Goal: Communication & Community: Answer question/provide support

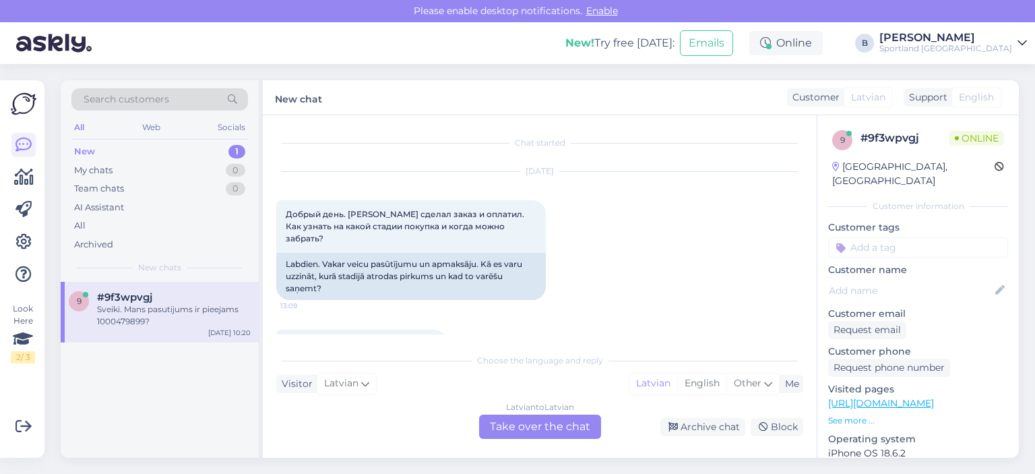
scroll to position [543, 0]
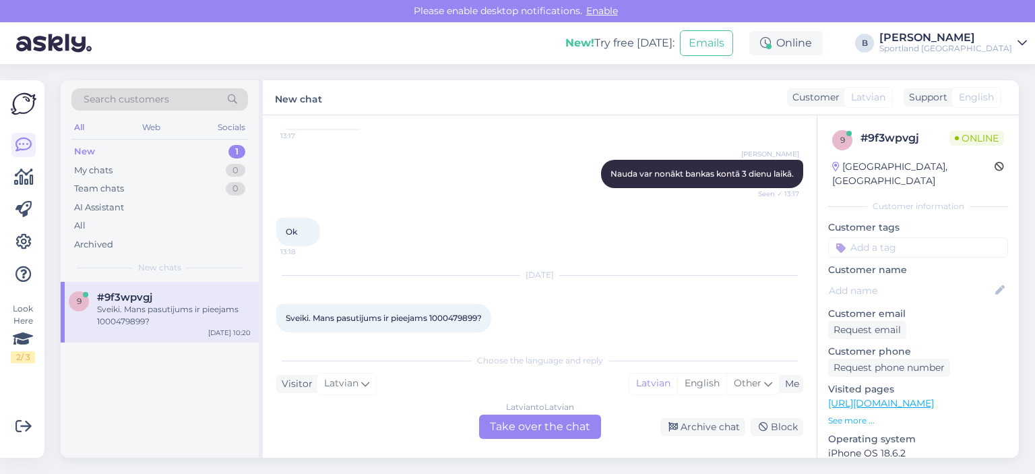
click at [555, 431] on div "Latvian to Latvian Take over the chat" at bounding box center [540, 426] width 122 height 24
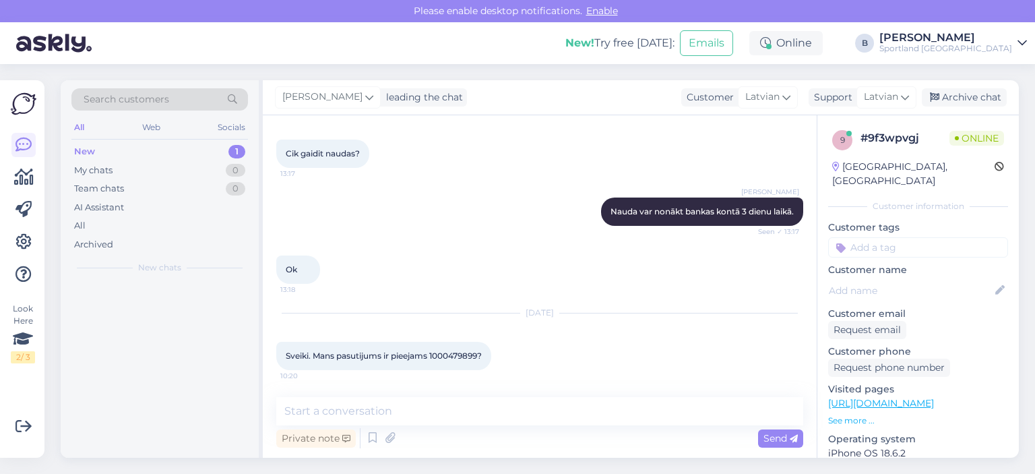
scroll to position [493, 0]
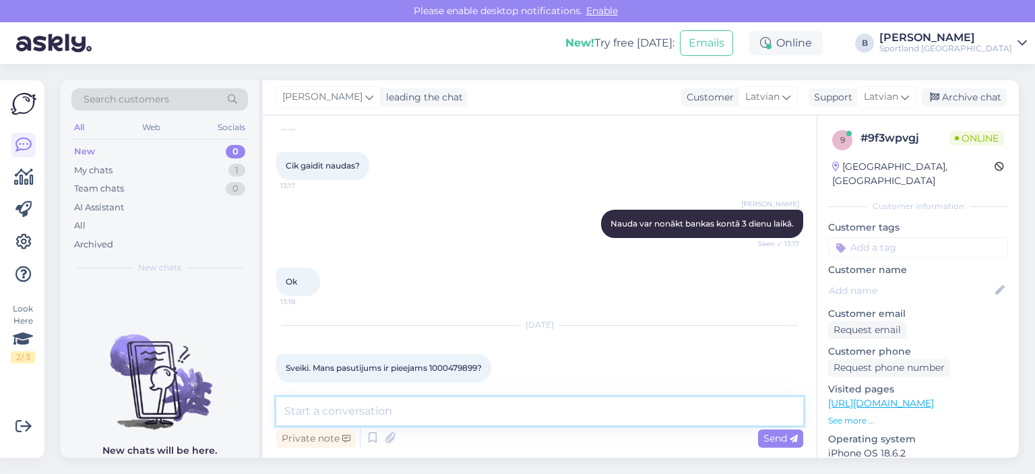
click at [549, 416] on textarea at bounding box center [539, 411] width 527 height 28
type textarea "Sveiki, pārbaudīsim"
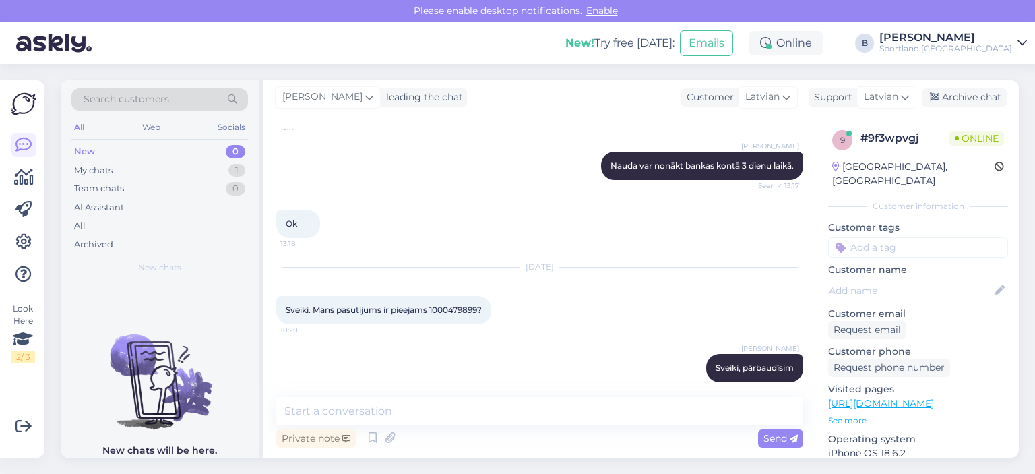
click at [452, 305] on span "Sveiki. Mans pasutijums ir pieejams 1000479899?" at bounding box center [384, 310] width 196 height 10
copy span "1000479899"
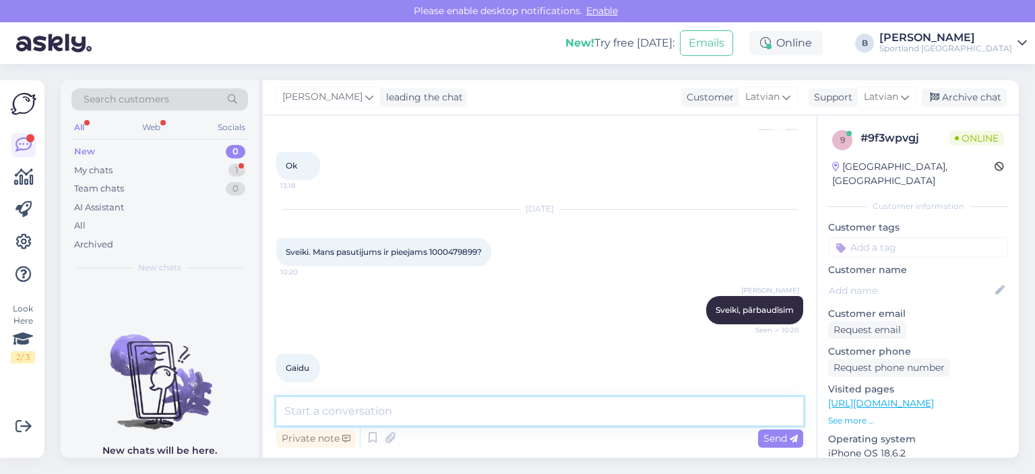
click at [536, 412] on textarea at bounding box center [539, 411] width 527 height 28
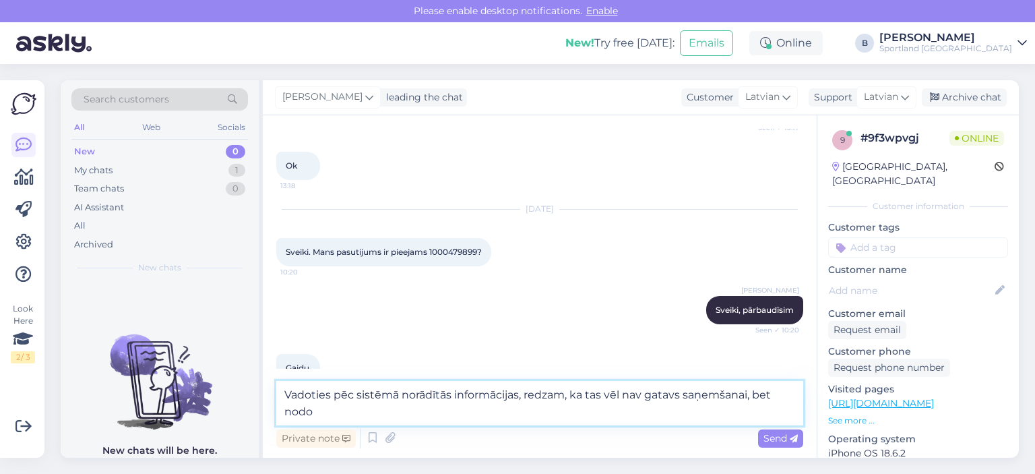
scroll to position [623, 0]
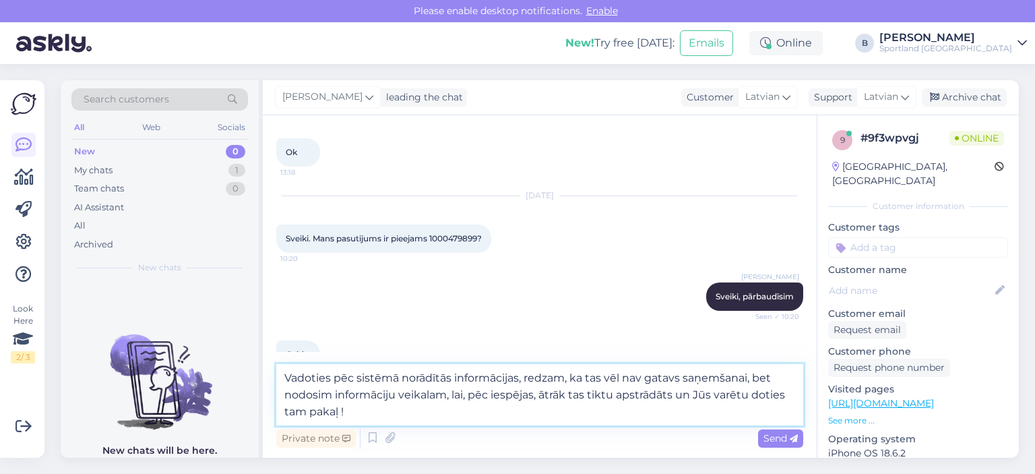
type textarea "Vadoties pēc sistēmā norādītās informācijas, redzam, ka tas vēl nav gatavs saņe…"
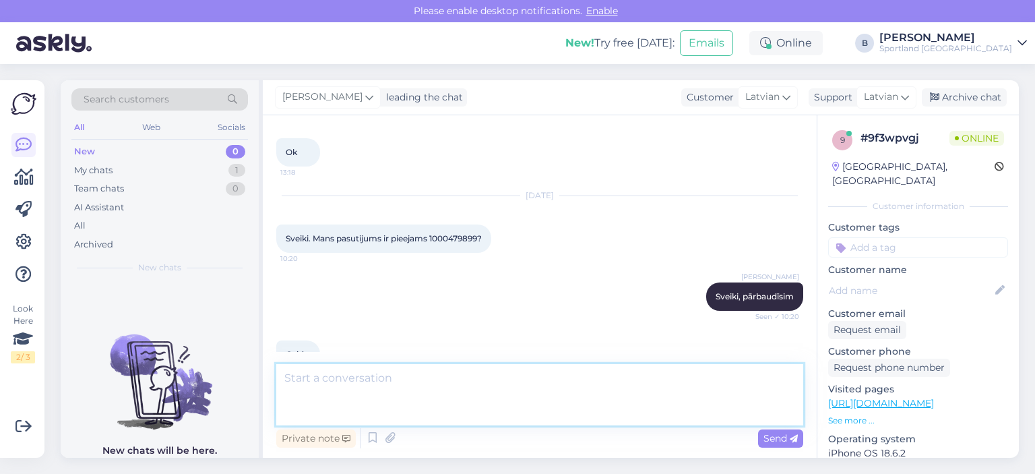
scroll to position [704, 0]
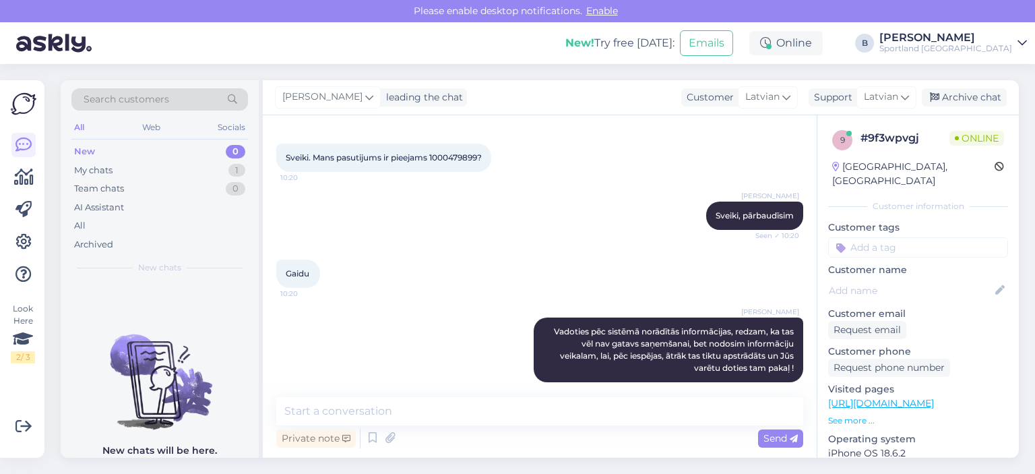
click at [456, 152] on span "Sveiki. Mans pasutijums ir pieejams 1000479899?" at bounding box center [384, 157] width 196 height 10
copy span "1000479899"
click at [966, 95] on div "Archive chat" at bounding box center [964, 97] width 85 height 18
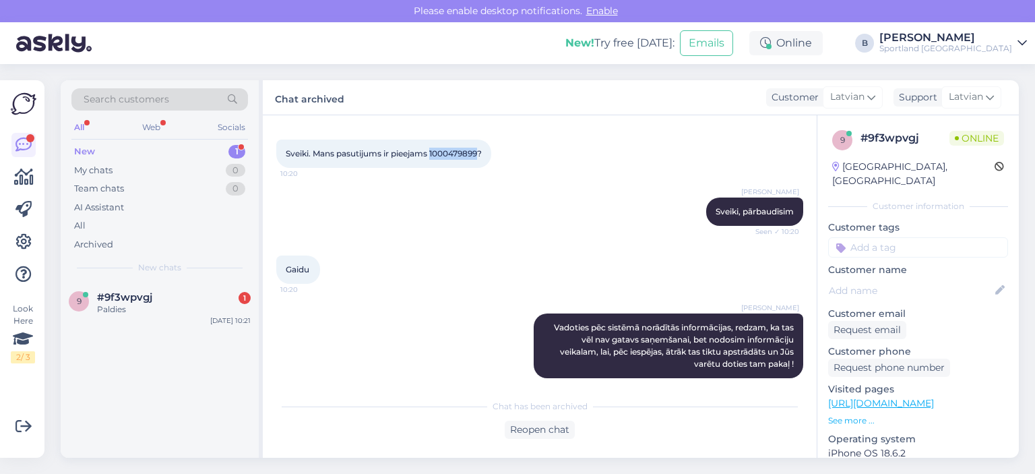
scroll to position [766, 0]
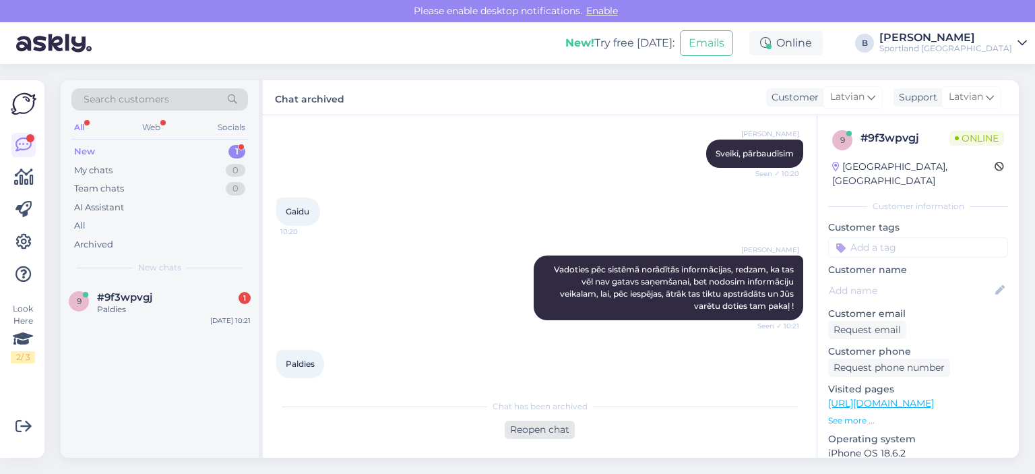
click at [534, 433] on div "Reopen chat" at bounding box center [540, 430] width 70 height 18
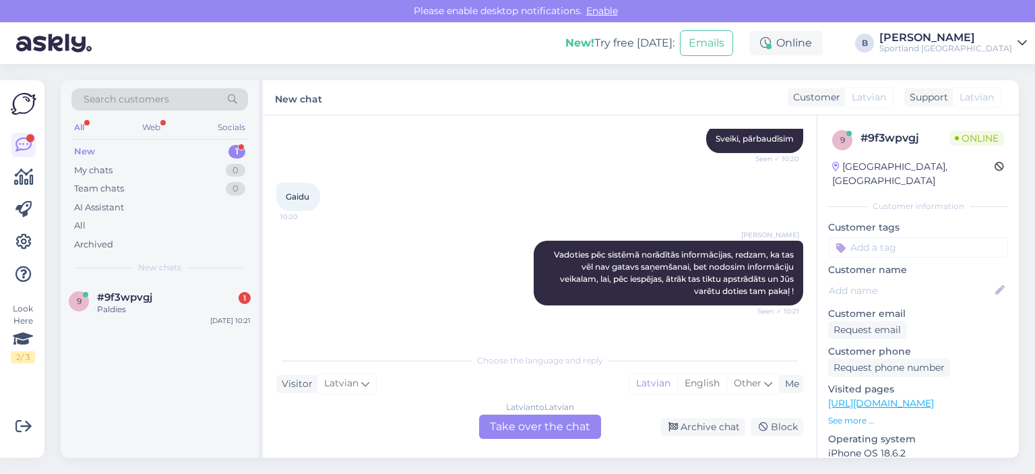
click at [582, 417] on div "Latvian to Latvian Take over the chat" at bounding box center [540, 426] width 122 height 24
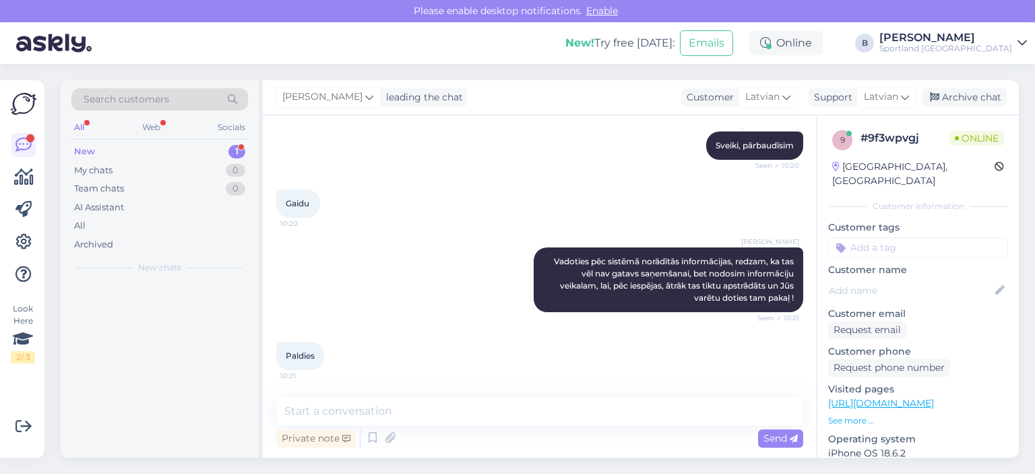
scroll to position [762, 0]
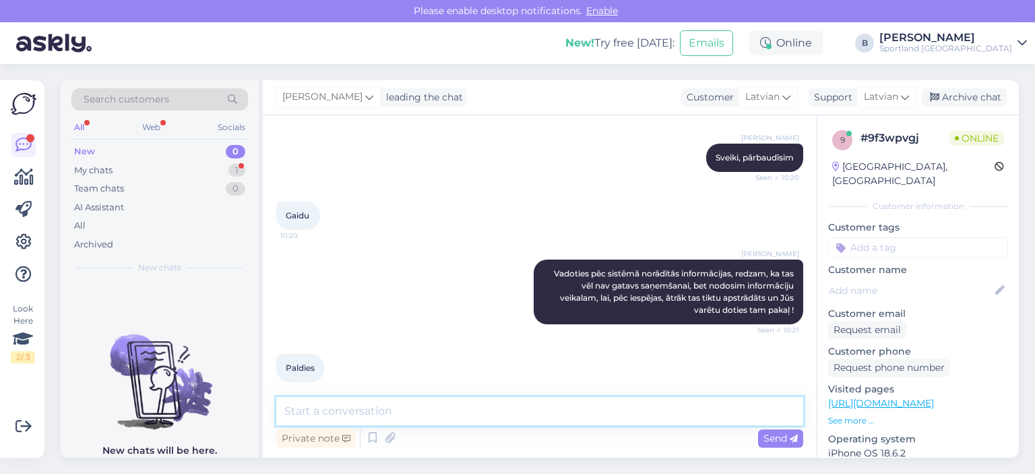
click at [582, 418] on textarea at bounding box center [539, 411] width 527 height 28
type textarea "Jauku Jums dienu!"
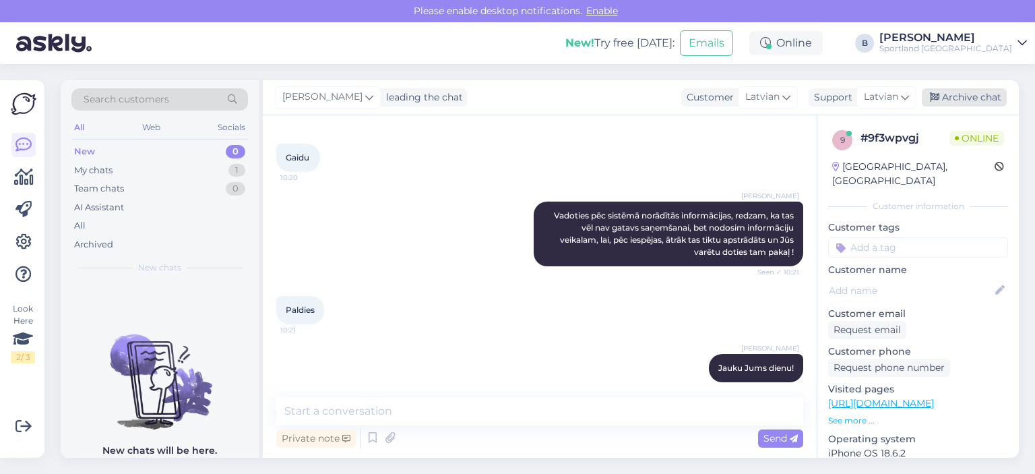
click at [954, 96] on div "Archive chat" at bounding box center [964, 97] width 85 height 18
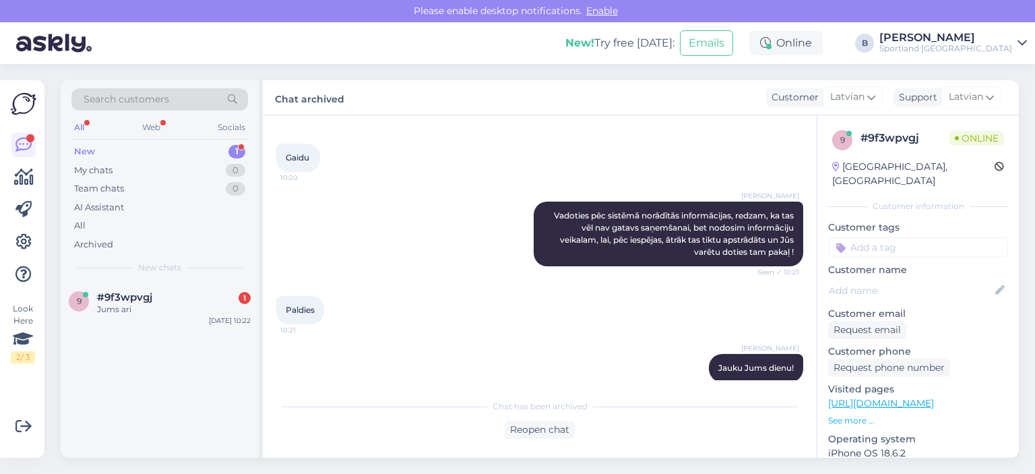
scroll to position [882, 0]
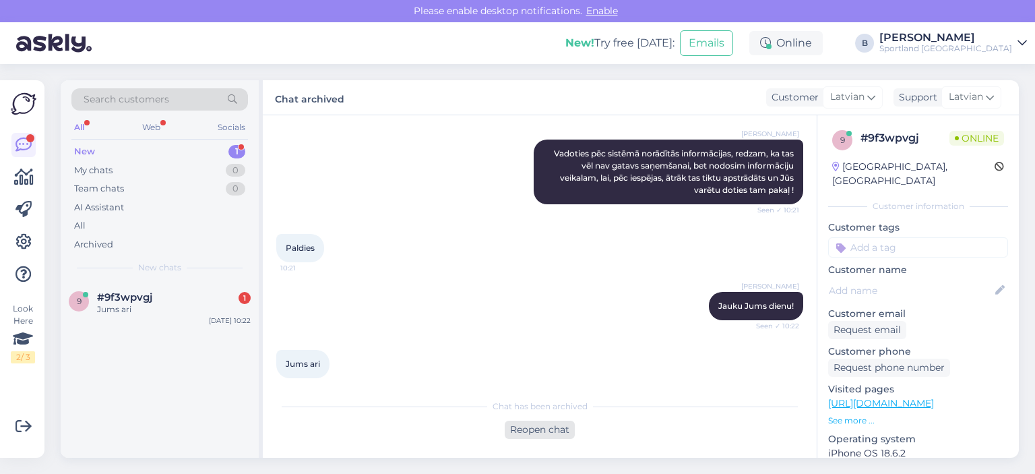
click at [530, 432] on div "Reopen chat" at bounding box center [540, 430] width 70 height 18
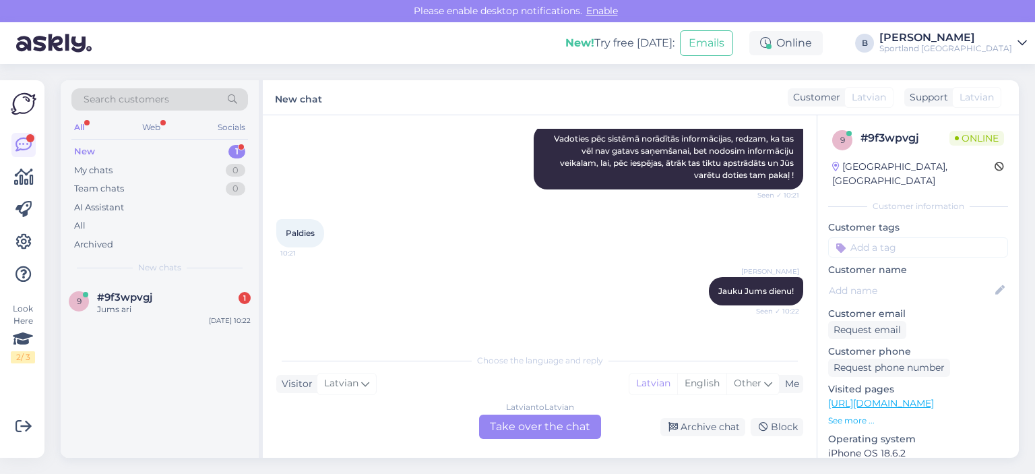
click at [533, 431] on div "Latvian to Latvian Take over the chat" at bounding box center [540, 426] width 122 height 24
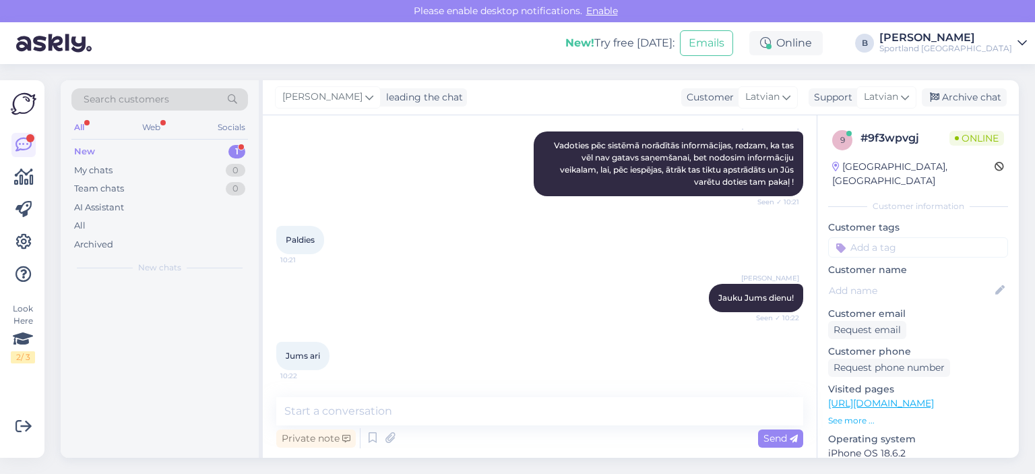
scroll to position [878, 0]
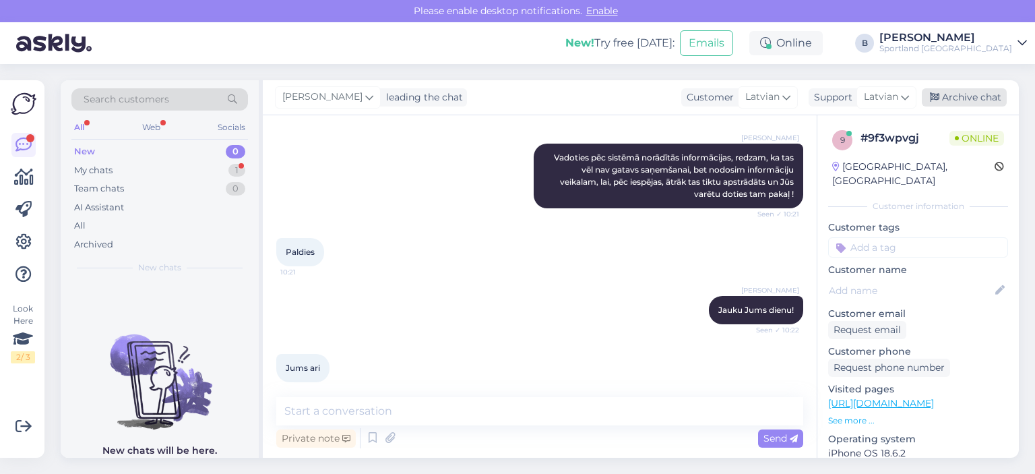
click at [968, 102] on div "Archive chat" at bounding box center [964, 97] width 85 height 18
